Goal: Use online tool/utility: Utilize a website feature to perform a specific function

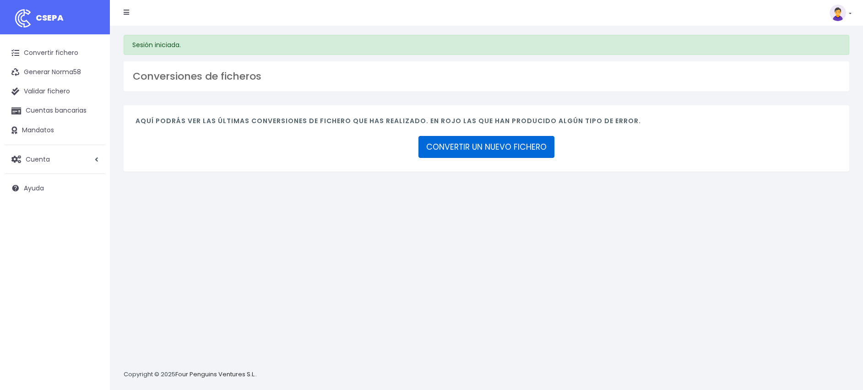
click at [492, 147] on link "CONVERTIR UN NUEVO FICHERO" at bounding box center [486, 147] width 136 height 22
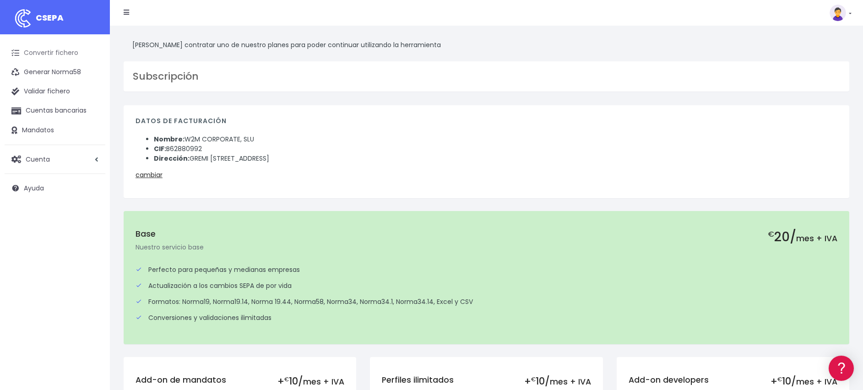
click at [55, 53] on link "Convertir fichero" at bounding box center [55, 52] width 101 height 19
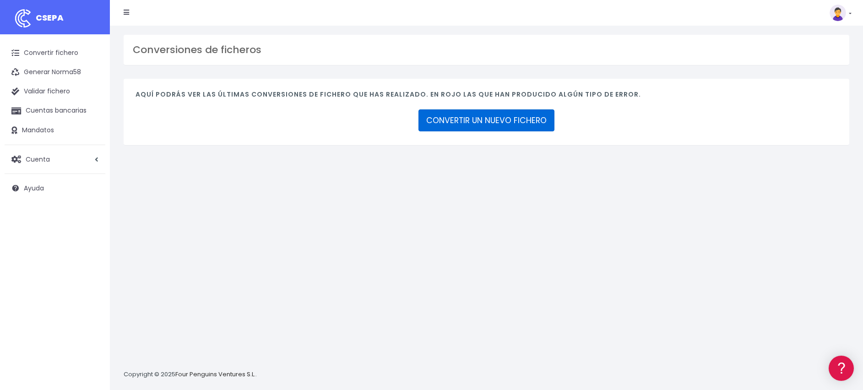
click at [509, 120] on link "CONVERTIR UN NUEVO FICHERO" at bounding box center [486, 120] width 136 height 22
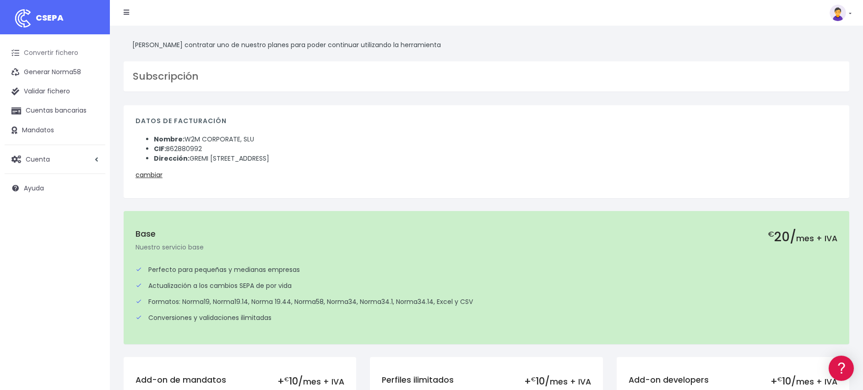
click at [67, 49] on link "Convertir fichero" at bounding box center [55, 52] width 101 height 19
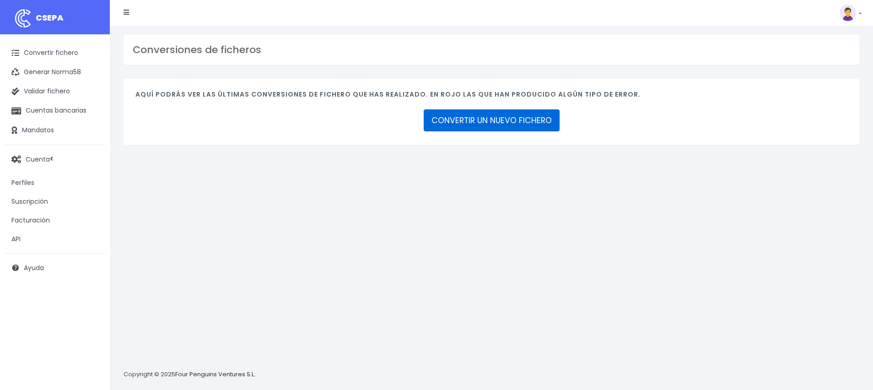
click at [486, 120] on link "CONVERTIR UN NUEVO FICHERO" at bounding box center [492, 120] width 136 height 22
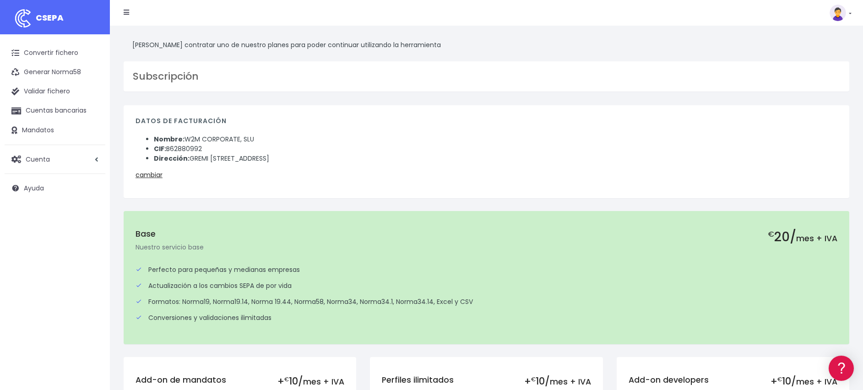
click at [848, 13] on link at bounding box center [840, 13] width 22 height 16
click at [828, 54] on link "Facturación" at bounding box center [819, 57] width 63 height 17
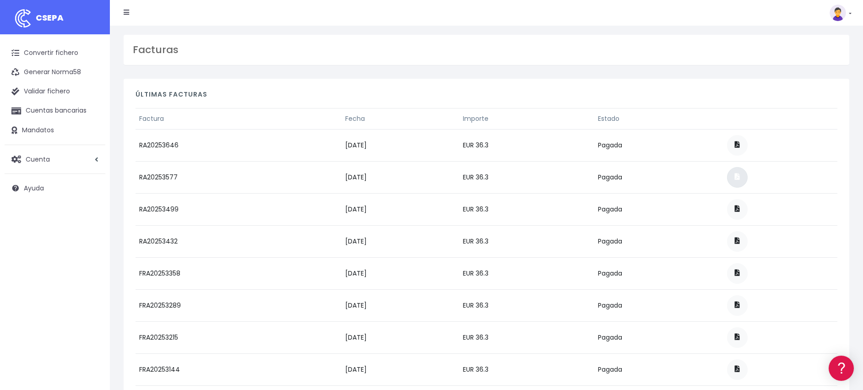
click at [740, 175] on span at bounding box center [737, 176] width 5 height 6
click at [848, 12] on link at bounding box center [840, 13] width 22 height 16
click at [801, 41] on link "Suscripción" at bounding box center [819, 40] width 63 height 17
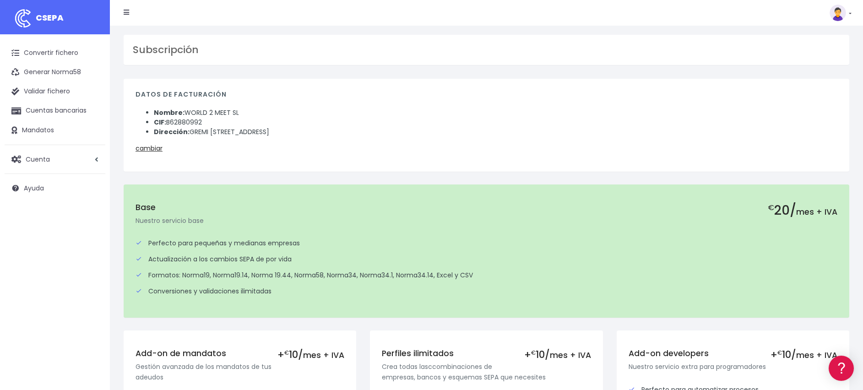
click at [792, 124] on li "CIF: B62880992" at bounding box center [495, 123] width 683 height 10
click at [59, 54] on link "Convertir fichero" at bounding box center [55, 52] width 101 height 19
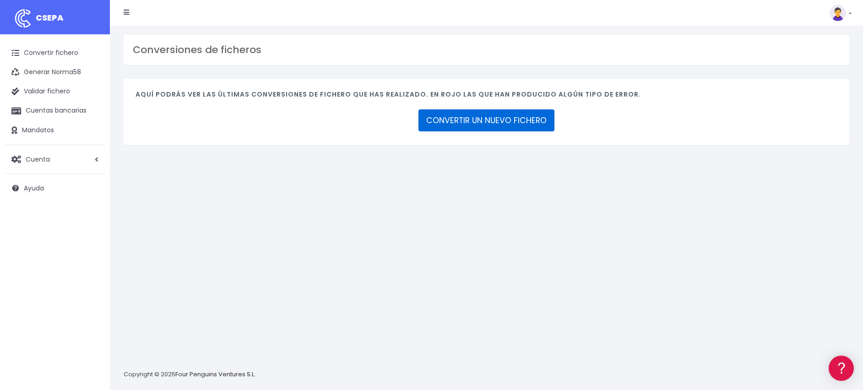
click at [489, 118] on link "CONVERTIR UN NUEVO FICHERO" at bounding box center [486, 120] width 136 height 22
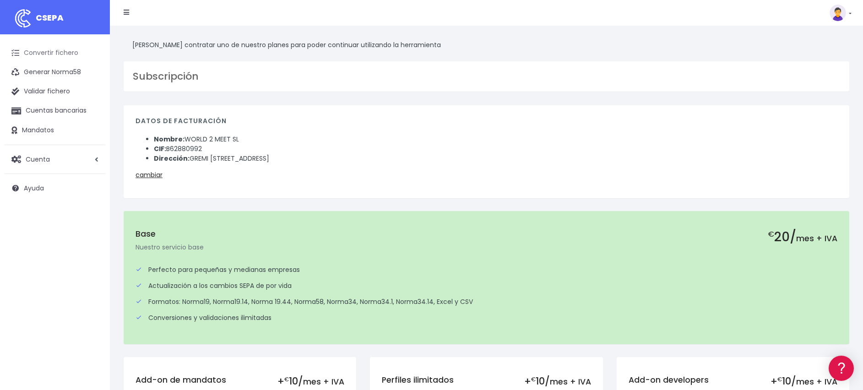
click at [64, 54] on link "Convertir fichero" at bounding box center [55, 52] width 101 height 19
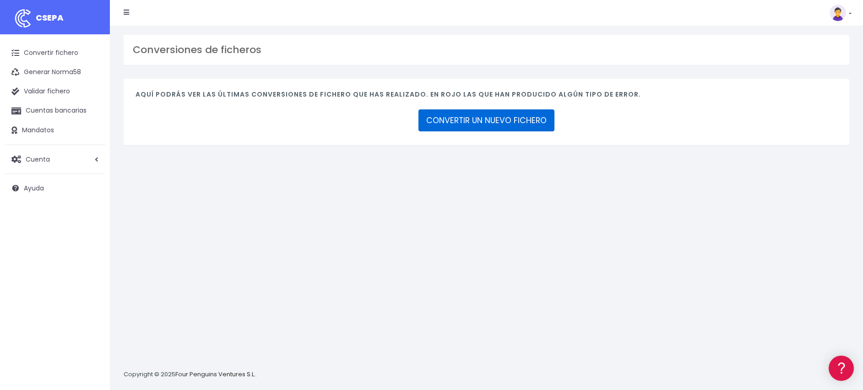
click at [492, 117] on link "CONVERTIR UN NUEVO FICHERO" at bounding box center [486, 120] width 136 height 22
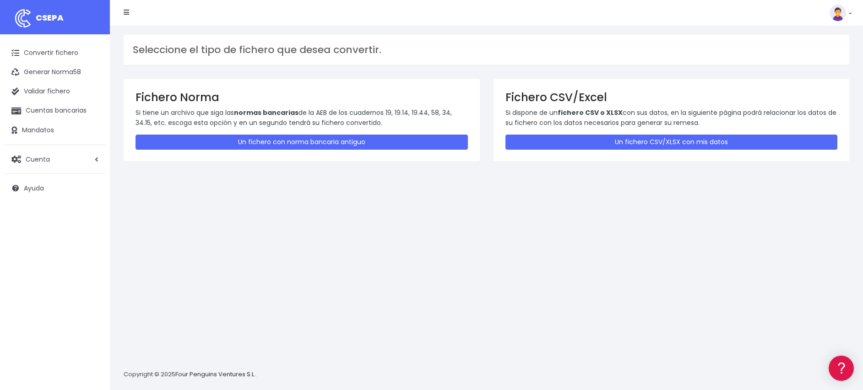
click at [811, 269] on div "Seleccione el tipo de fichero que desea convertir. Fichero Norma Si tiene un ar…" at bounding box center [486, 208] width 753 height 364
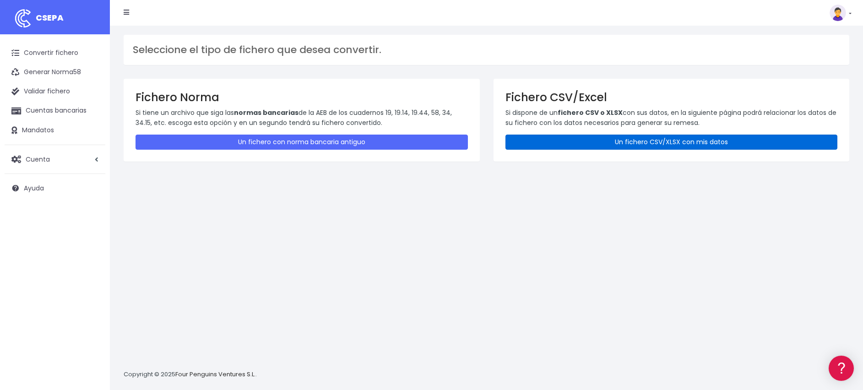
click at [708, 139] on link "Un fichero CSV/XLSX con mis datos" at bounding box center [671, 142] width 332 height 15
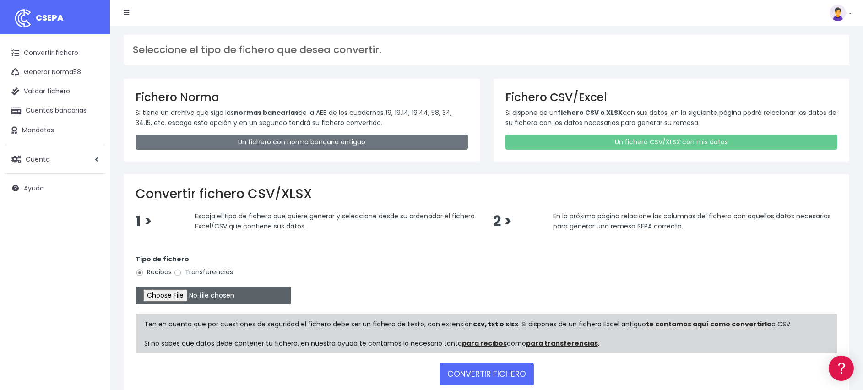
click at [159, 294] on input "file" at bounding box center [213, 295] width 156 height 18
type input "C:\fakepath\REMESA ELGORRIAGA.xlsx"
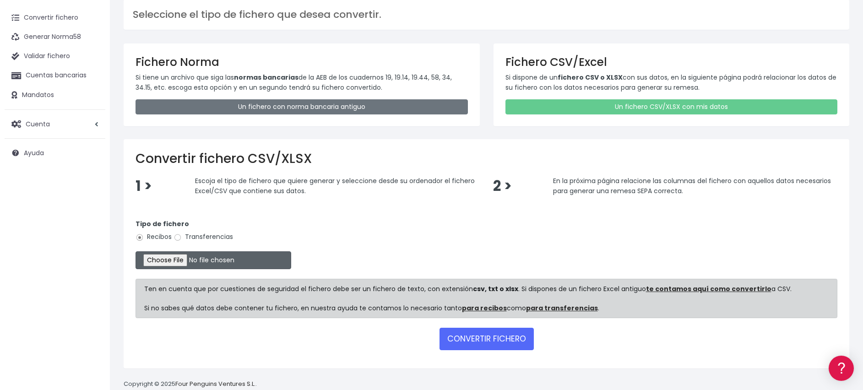
scroll to position [54, 0]
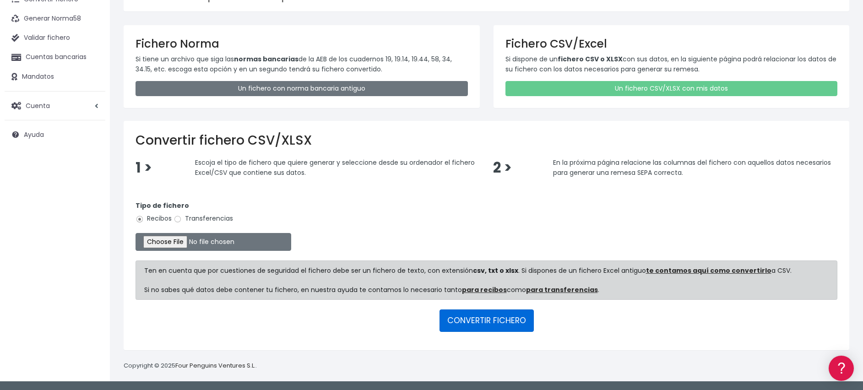
click at [497, 329] on button "CONVERTIR FICHERO" at bounding box center [486, 320] width 94 height 22
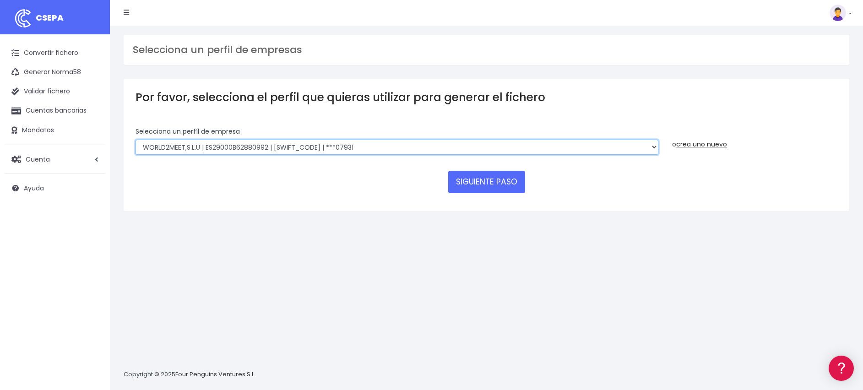
click at [348, 143] on select "WORLD2MEET,S.L.U | ES29000B62880992 | BSABESBBXXX | ***07931 WORLD2MEET S.L.U |…" at bounding box center [396, 148] width 523 height 16
select select "1862"
click at [135, 140] on select "WORLD2MEET,S.L.U | ES29000B62880992 | BSABESBBXXX | ***07931 WORLD2MEET S.L.U |…" at bounding box center [396, 148] width 523 height 16
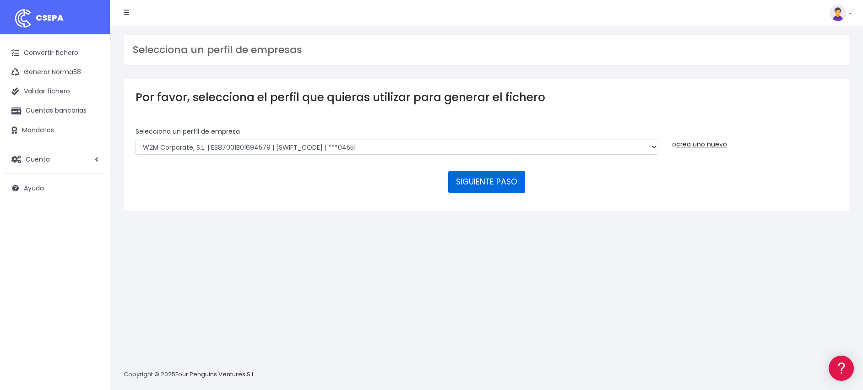
click at [500, 182] on button "SIGUIENTE PASO" at bounding box center [486, 182] width 77 height 22
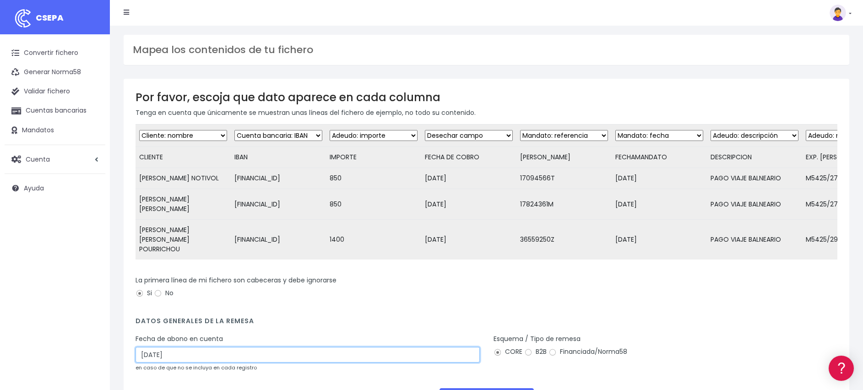
click at [176, 348] on input "[DATE]" at bounding box center [307, 355] width 344 height 16
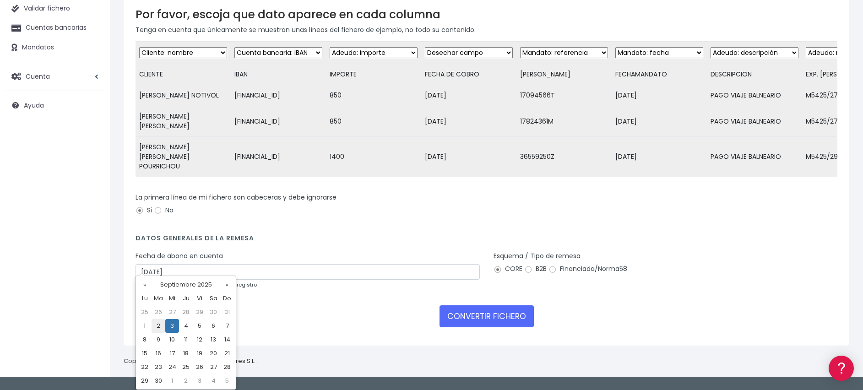
click at [156, 324] on td "2" at bounding box center [158, 326] width 14 height 14
type input "[DATE]"
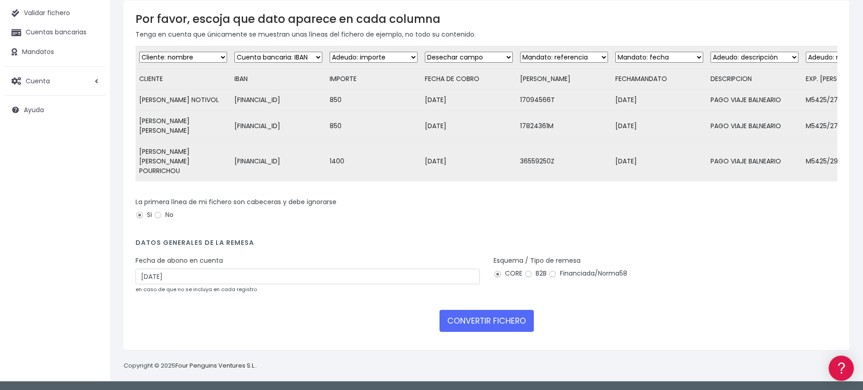
scroll to position [70, 0]
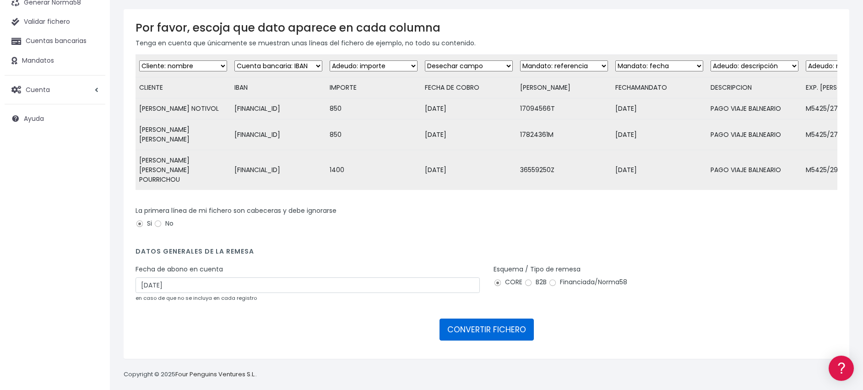
click at [469, 326] on button "CONVERTIR FICHERO" at bounding box center [486, 330] width 94 height 22
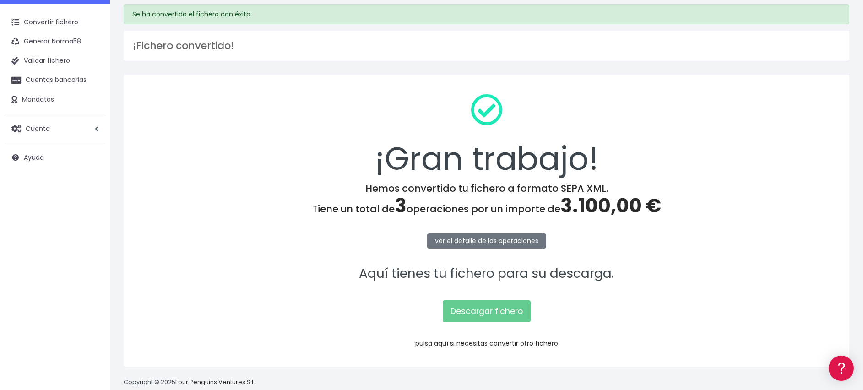
scroll to position [47, 0]
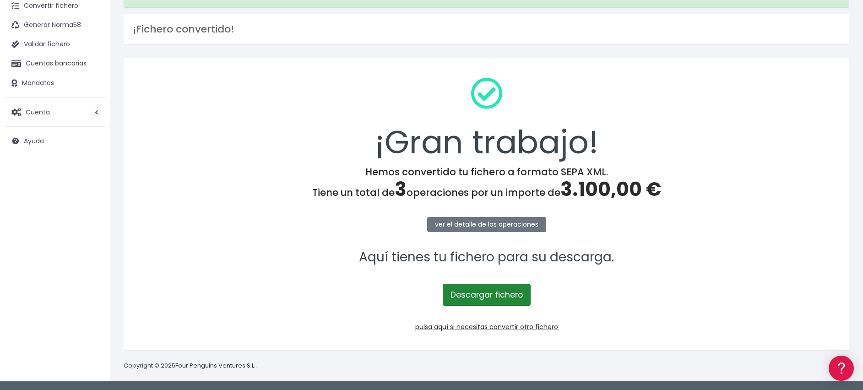
click at [487, 297] on link "Descargar fichero" at bounding box center [487, 295] width 88 height 22
